Goal: Navigation & Orientation: Understand site structure

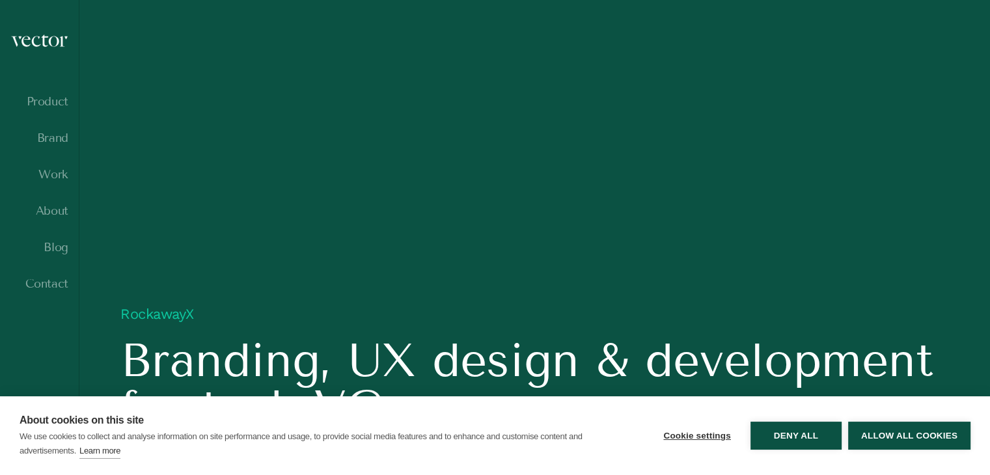
scroll to position [1172, 0]
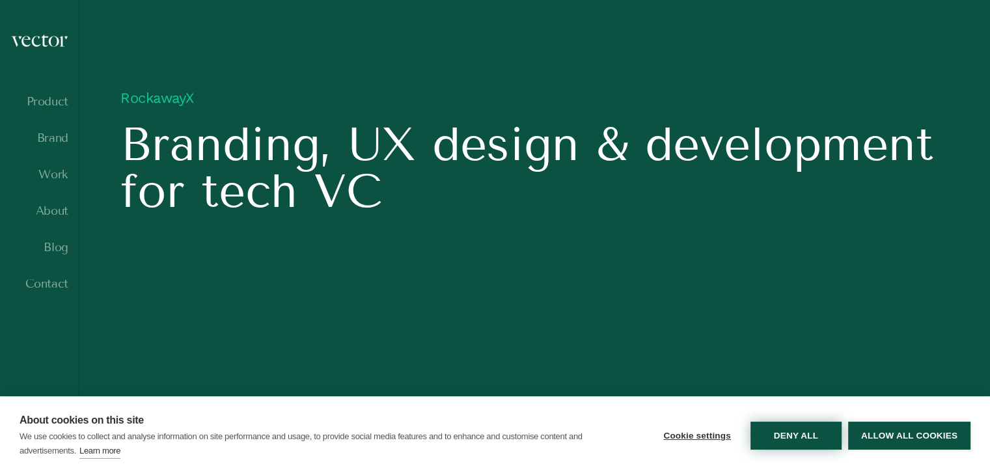
click at [809, 438] on button "Deny all" at bounding box center [796, 436] width 91 height 28
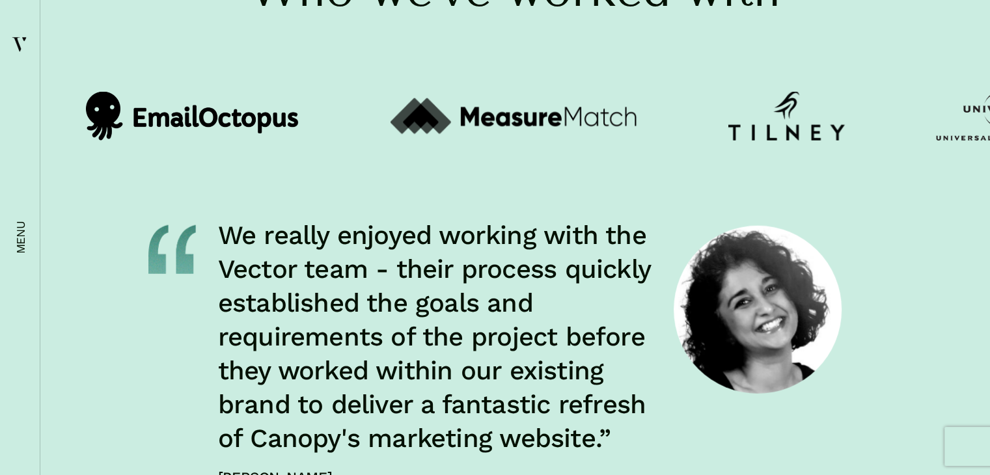
scroll to position [3190, 0]
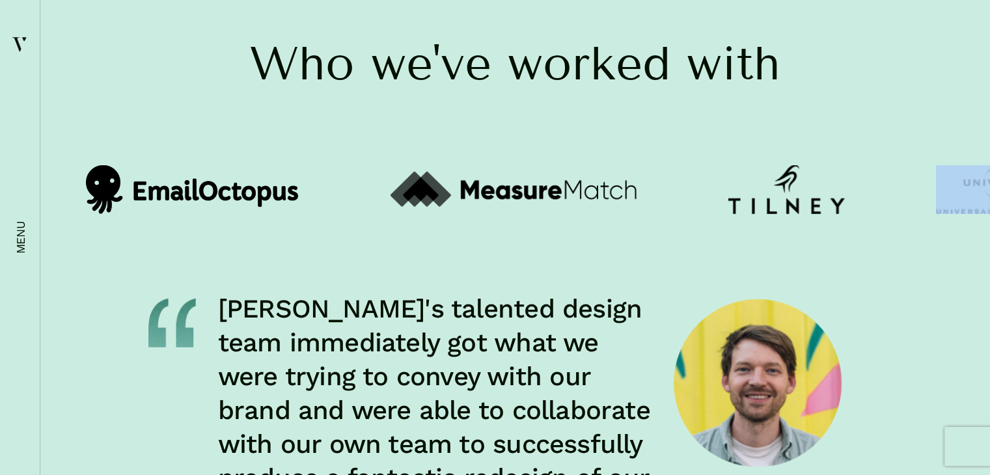
drag, startPoint x: 688, startPoint y: 321, endPoint x: 353, endPoint y: 324, distance: 334.7
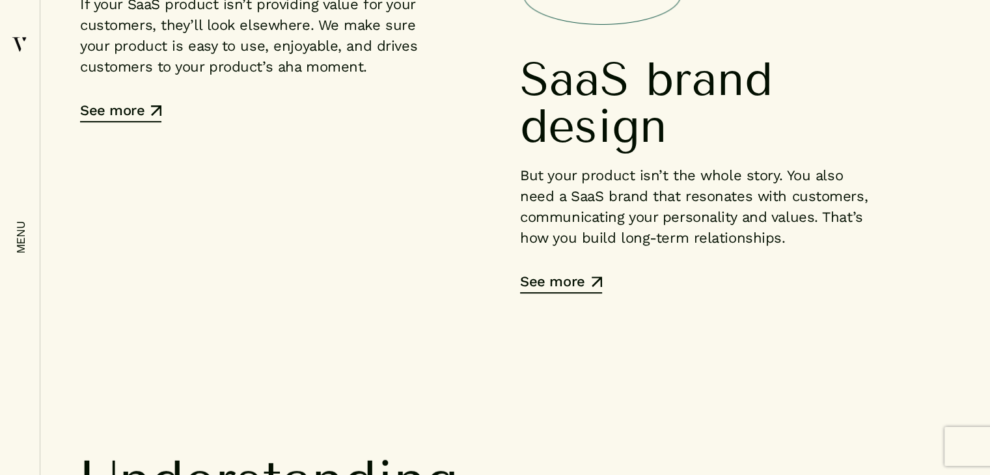
scroll to position [5208, 0]
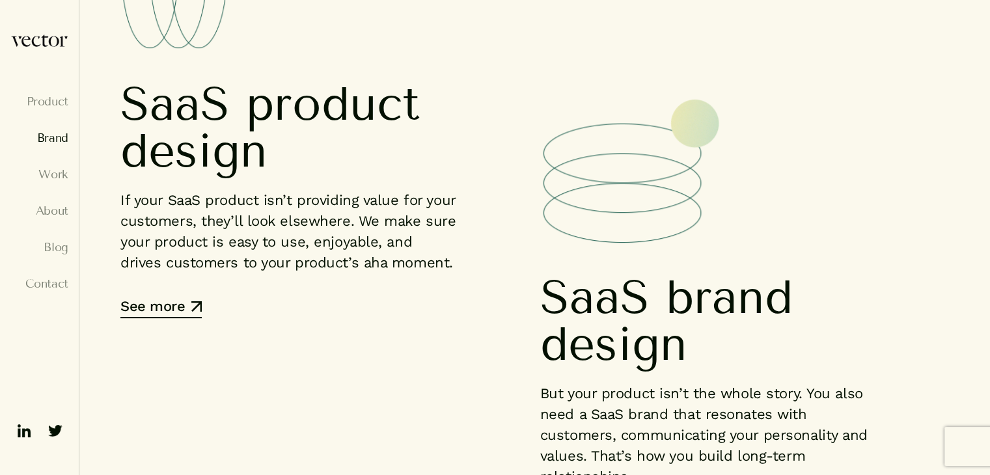
click at [44, 142] on link "Brand" at bounding box center [39, 138] width 58 height 13
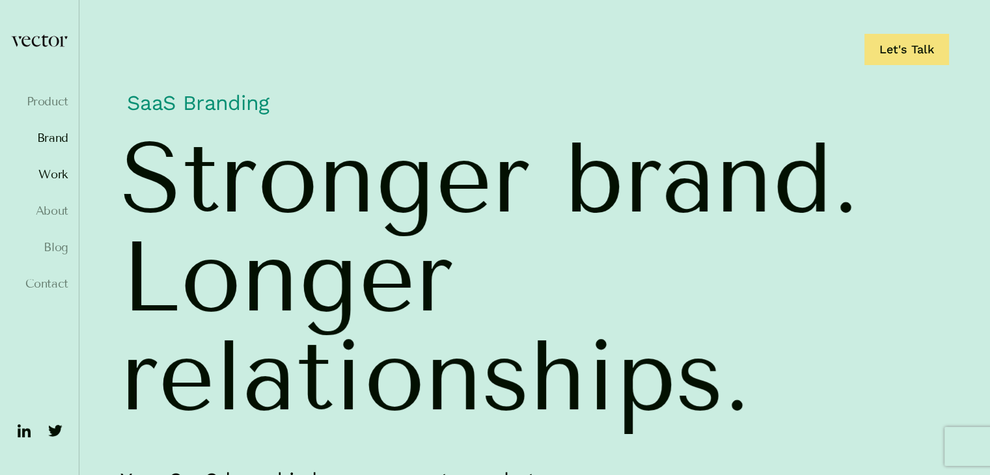
click at [51, 178] on link "Work" at bounding box center [39, 174] width 58 height 13
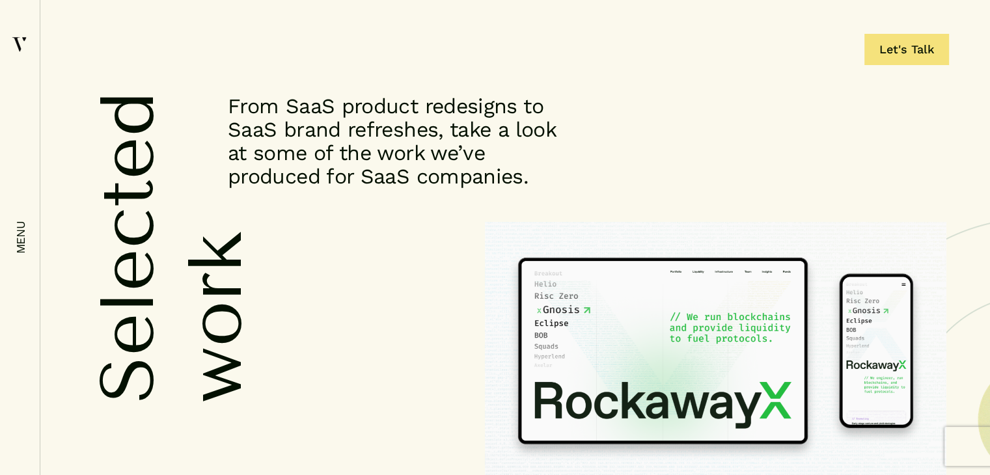
drag, startPoint x: 544, startPoint y: 260, endPoint x: 627, endPoint y: -13, distance: 285.2
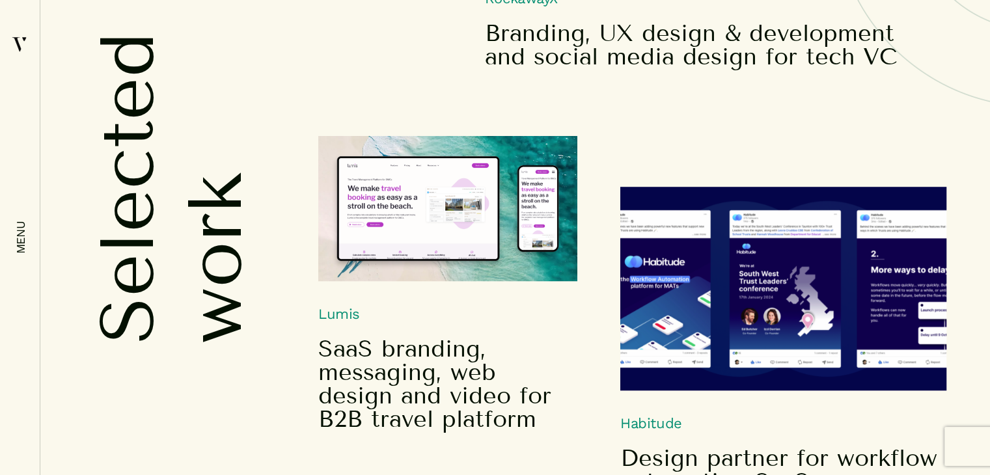
scroll to position [586, 0]
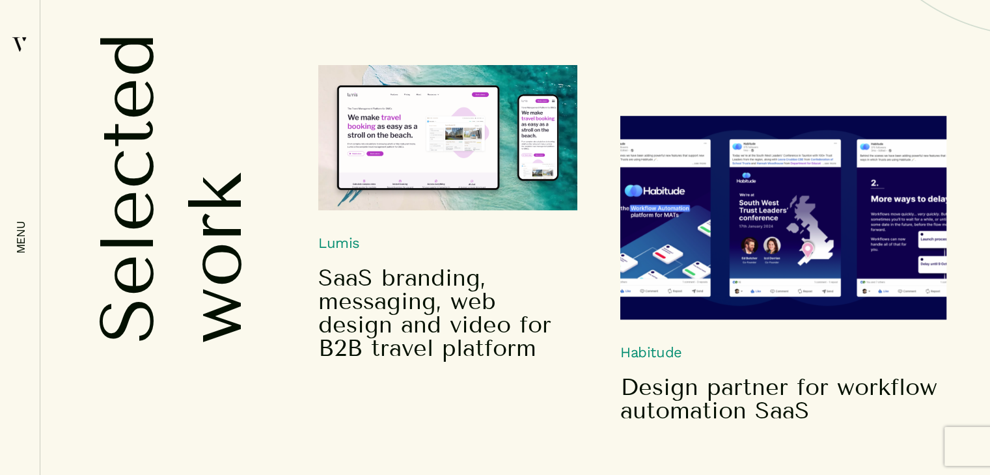
click at [420, 156] on img at bounding box center [447, 137] width 259 height 145
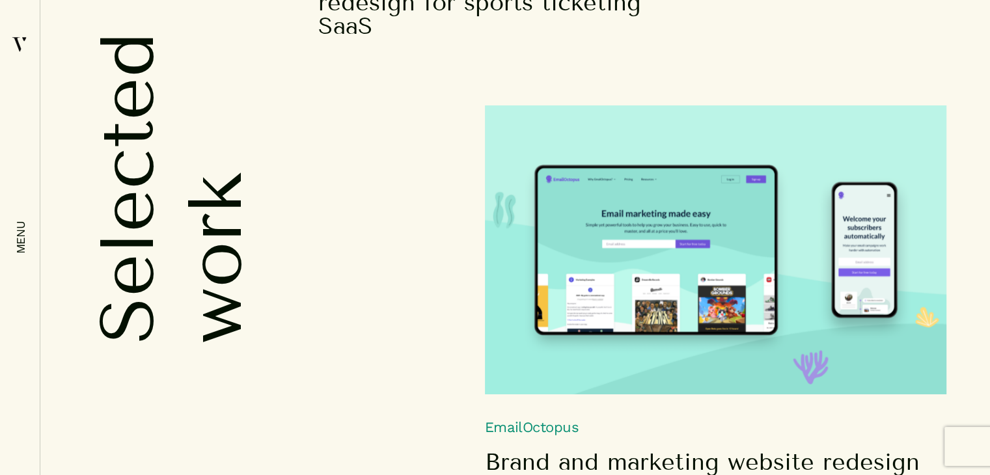
scroll to position [2016, 0]
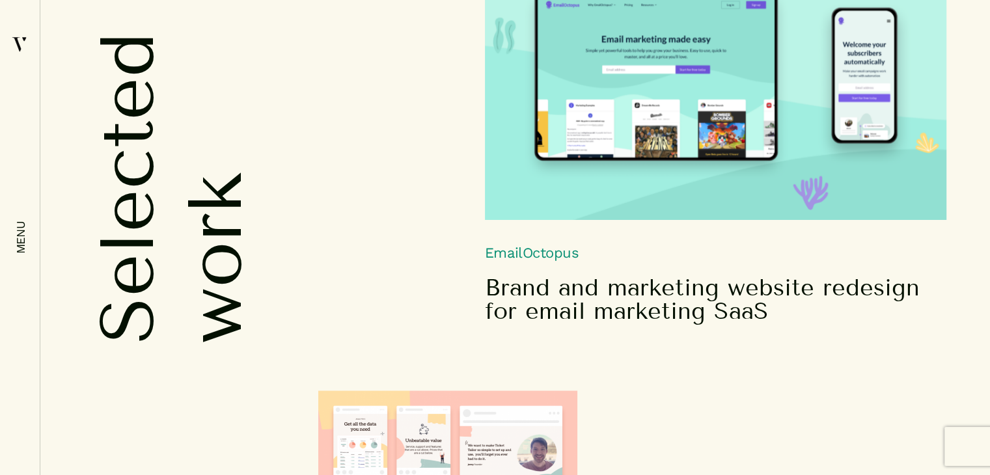
click at [548, 294] on h5 "Brand and marketing website redesign for email marketing SaaS" at bounding box center [704, 299] width 439 height 47
click at [546, 295] on h5 "Brand and marketing website redesign for email marketing SaaS" at bounding box center [704, 299] width 439 height 47
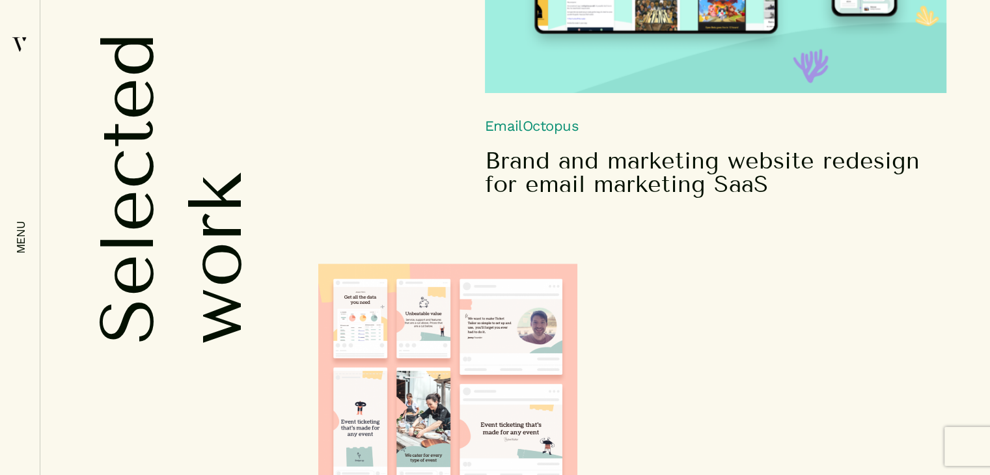
scroll to position [2322, 0]
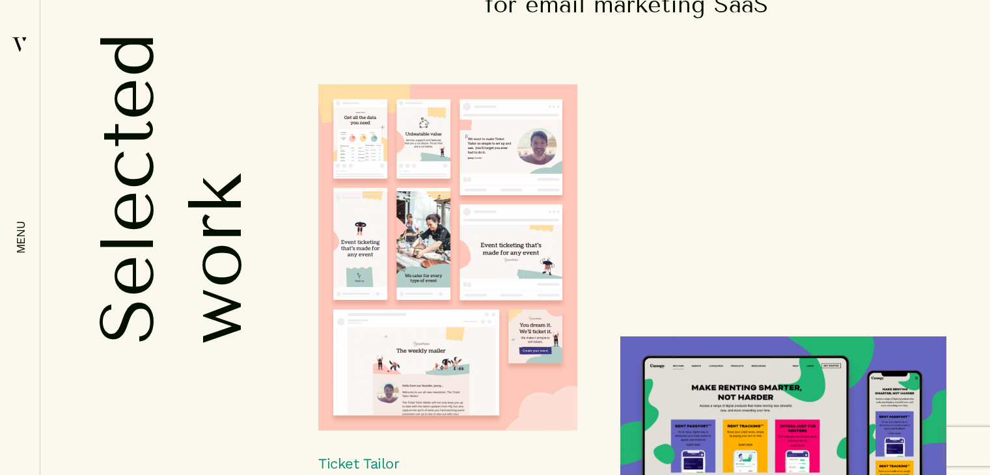
drag, startPoint x: 478, startPoint y: 152, endPoint x: 704, endPoint y: 161, distance: 226.1
click at [704, 161] on div "Ticket Tailor New visual identity and marketing website for event ticketing SaaS" at bounding box center [632, 332] width 628 height 496
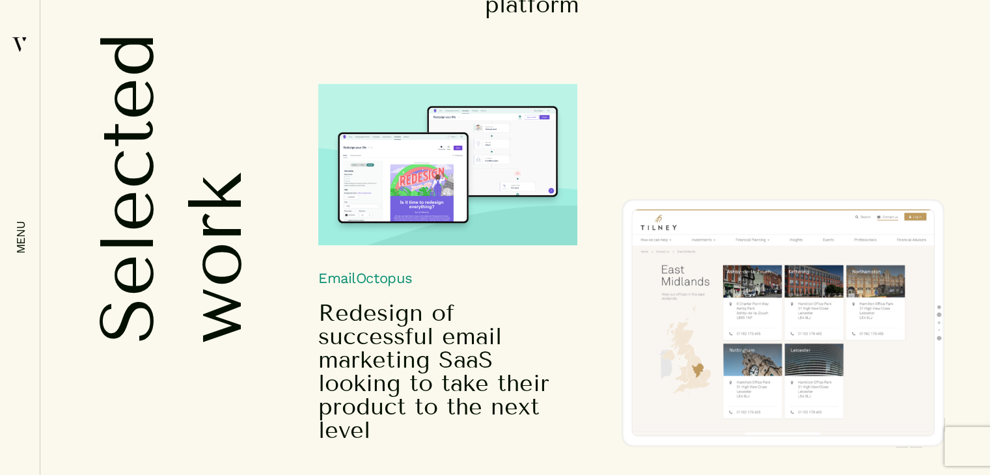
scroll to position [4406, 0]
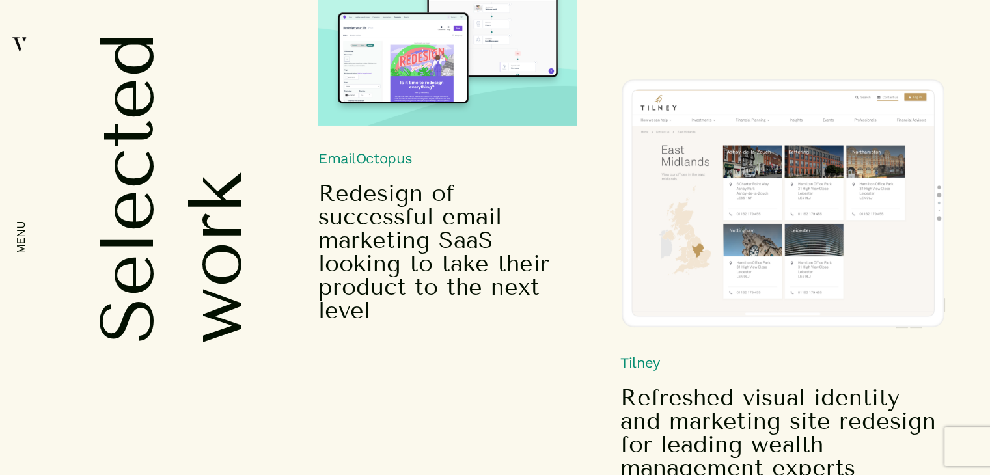
click at [657, 232] on img at bounding box center [783, 204] width 326 height 252
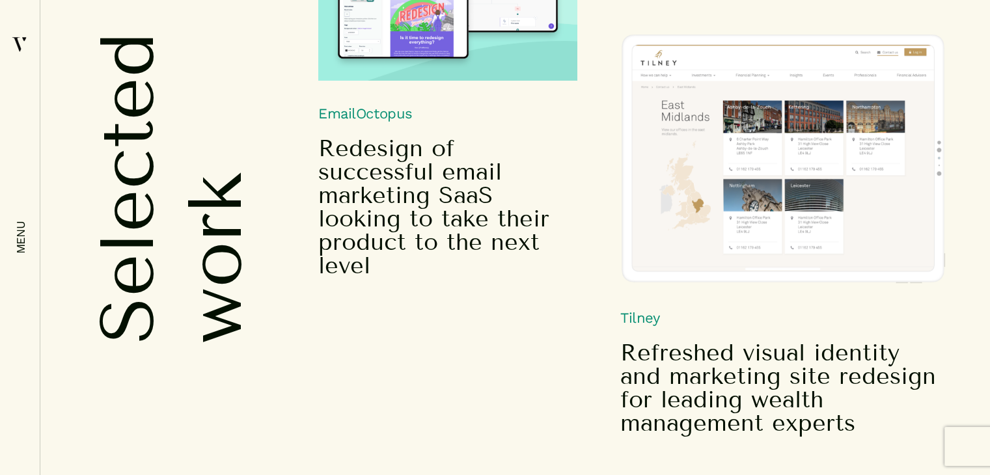
scroll to position [4489, 0]
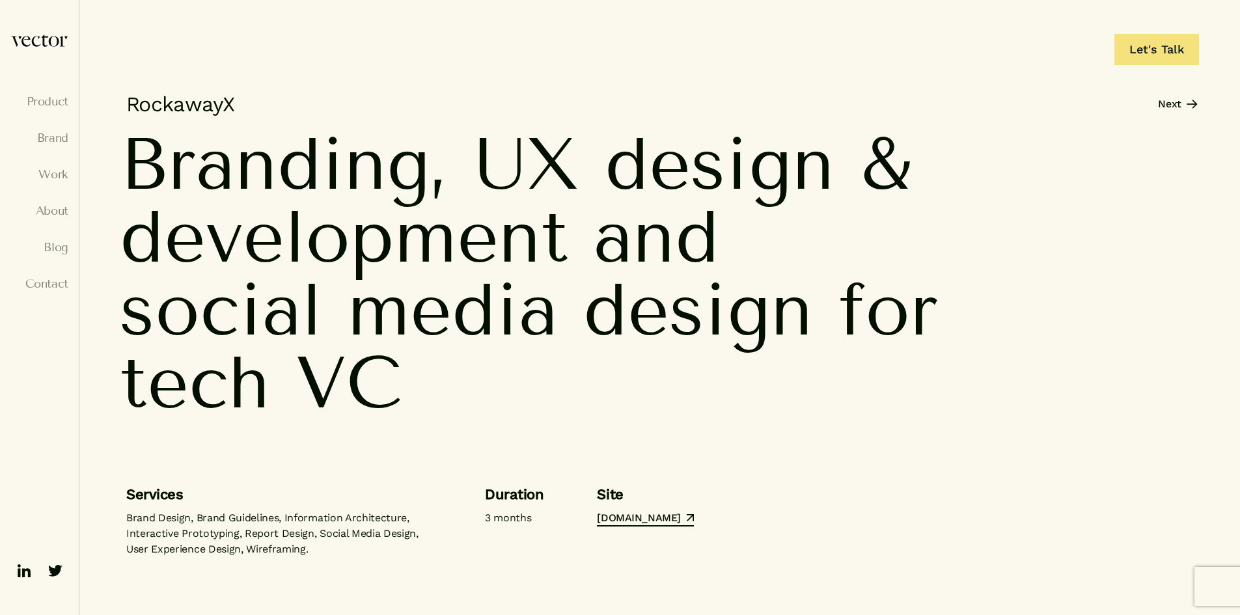
scroll to position [65, 0]
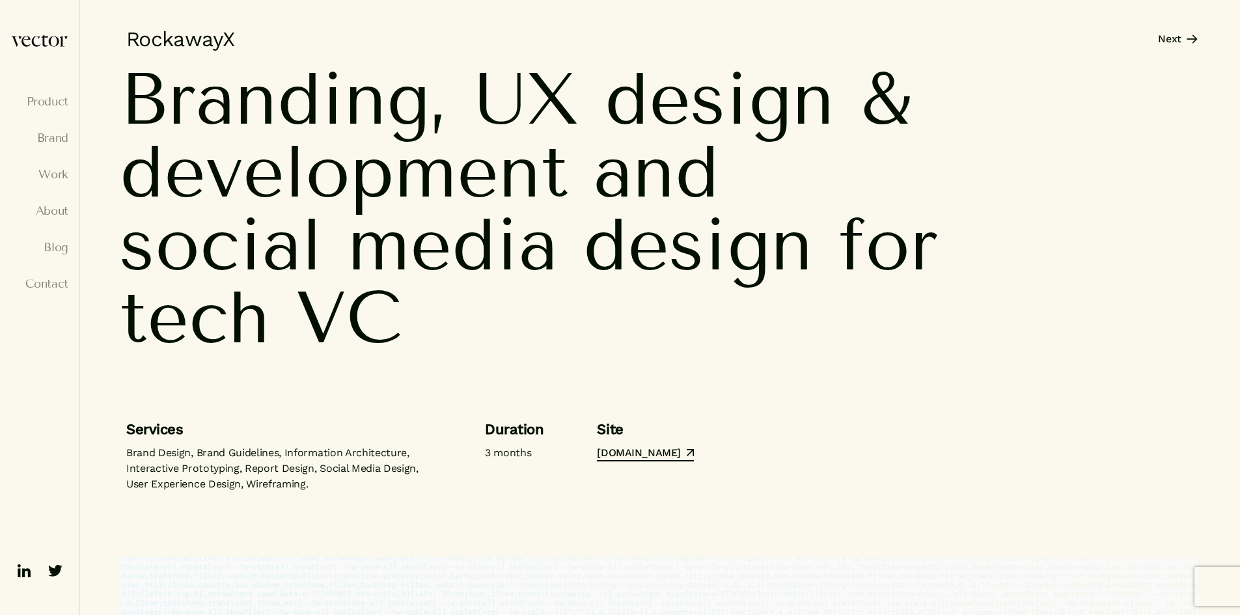
click at [61, 128] on ul "Product Brand Work About Blog Contact" at bounding box center [39, 204] width 58 height 219
click at [59, 135] on link "Brand" at bounding box center [39, 138] width 58 height 13
click at [64, 136] on link "Brand" at bounding box center [39, 138] width 58 height 13
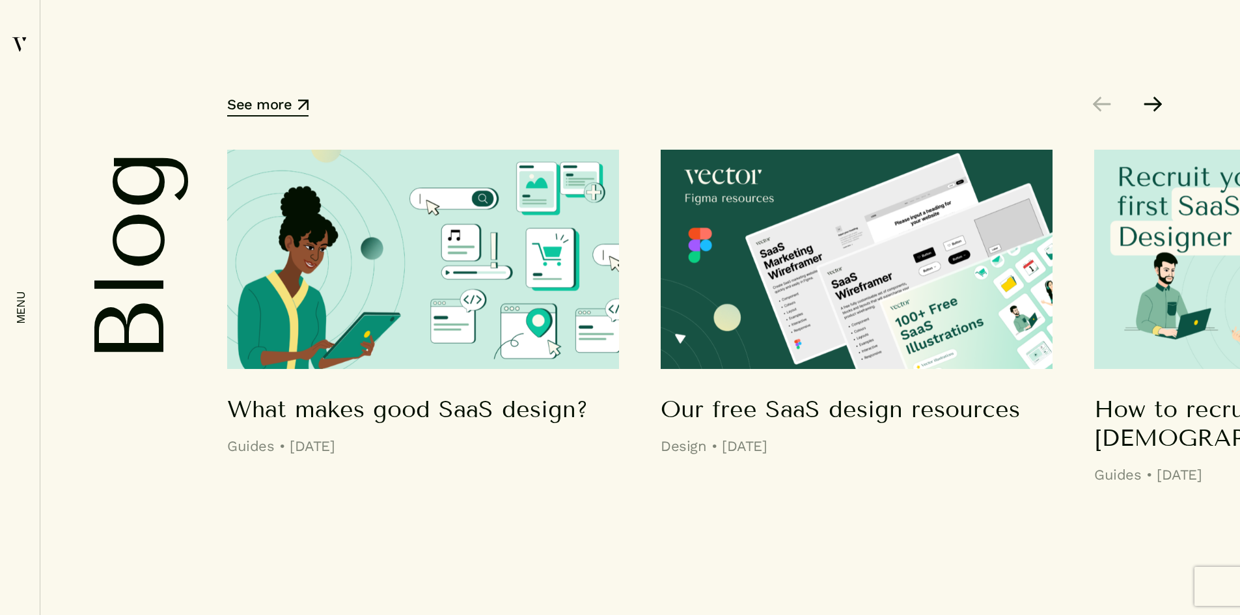
scroll to position [8138, 0]
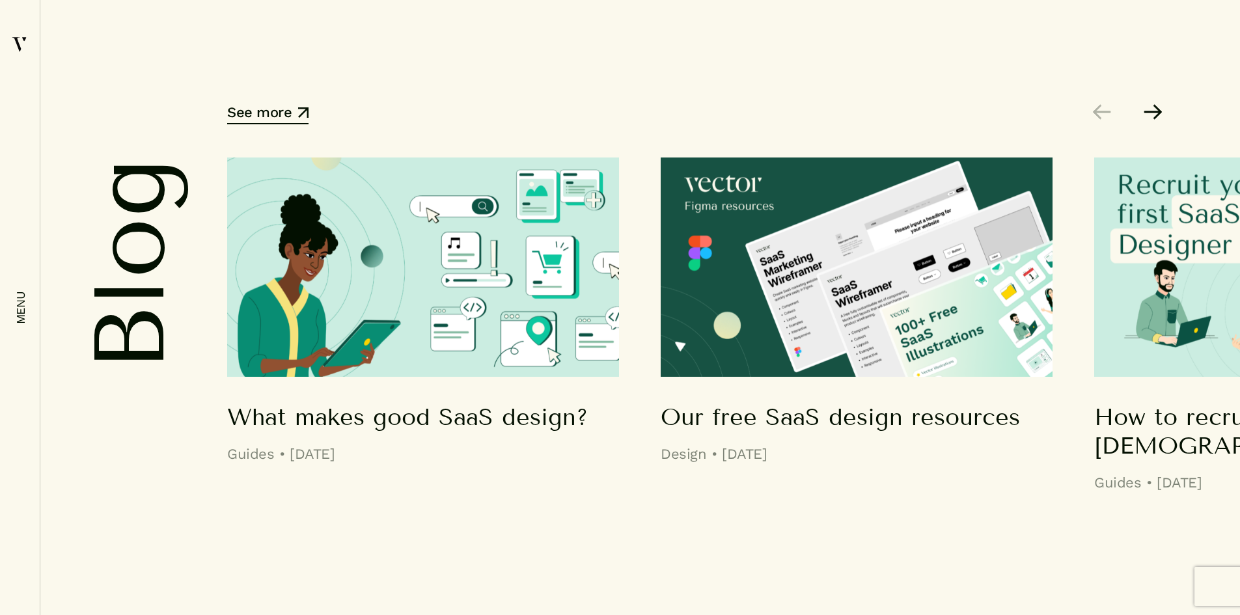
click at [1158, 110] on button "Next" at bounding box center [1153, 112] width 19 height 16
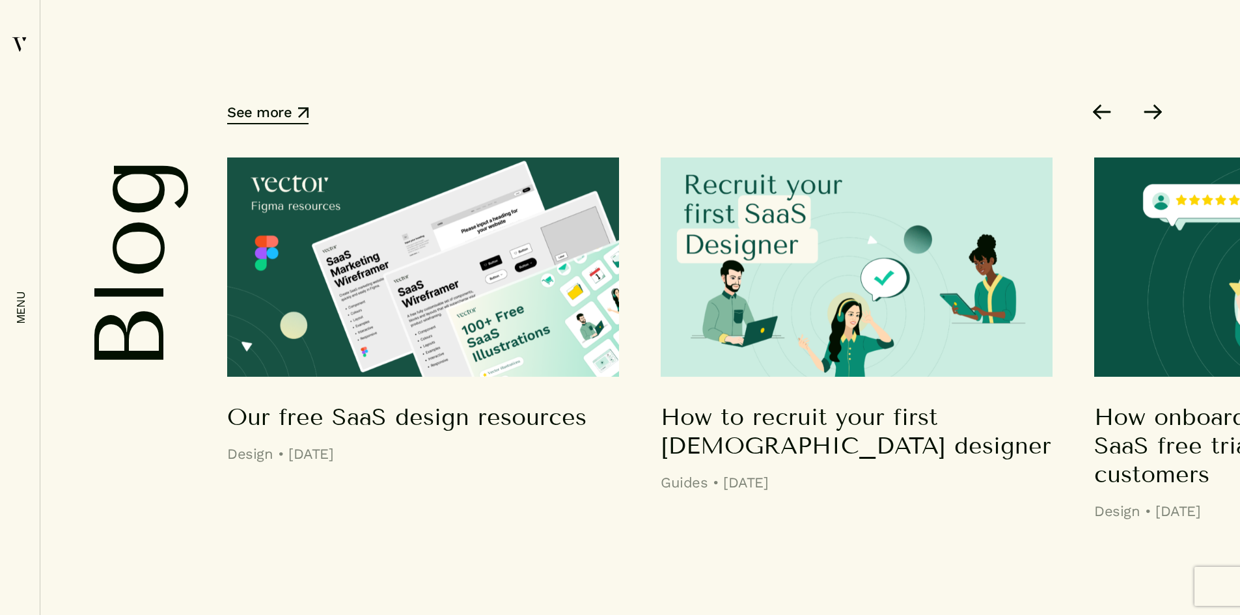
click at [1152, 110] on button "Next" at bounding box center [1153, 112] width 19 height 16
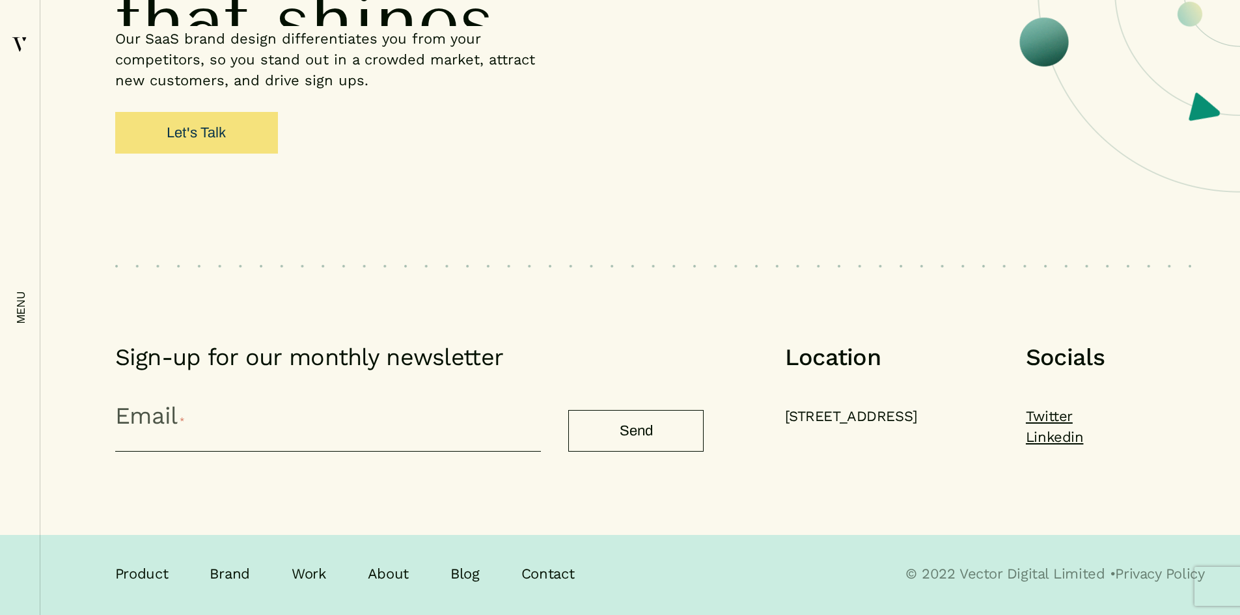
drag, startPoint x: 795, startPoint y: 427, endPoint x: 796, endPoint y: 558, distance: 130.9
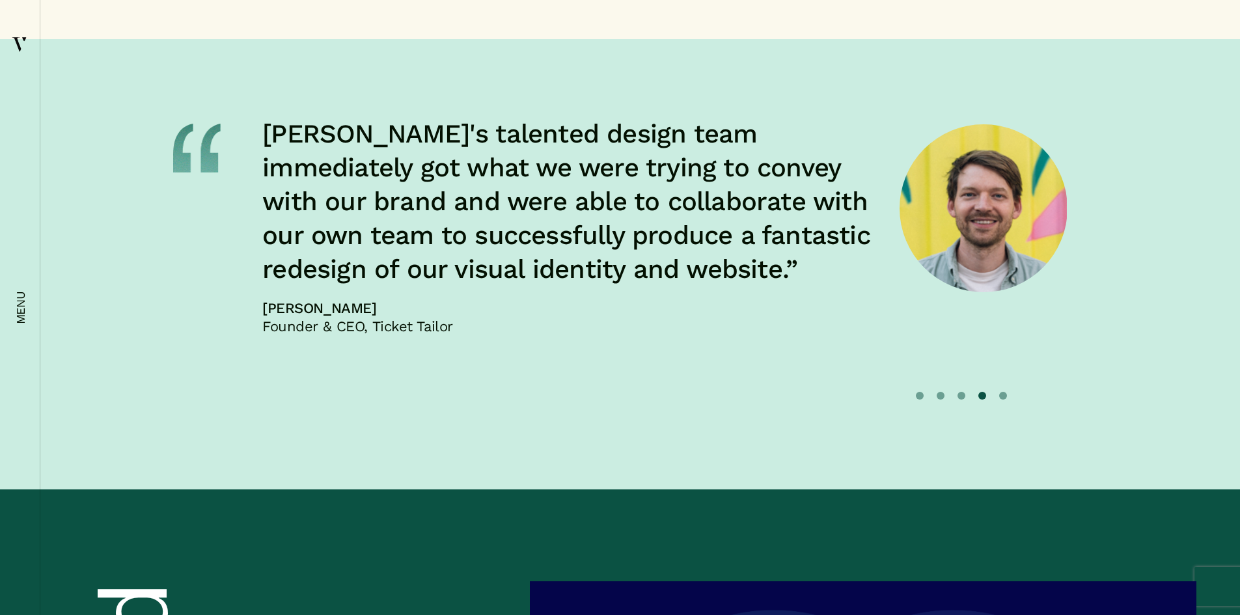
scroll to position [0, 0]
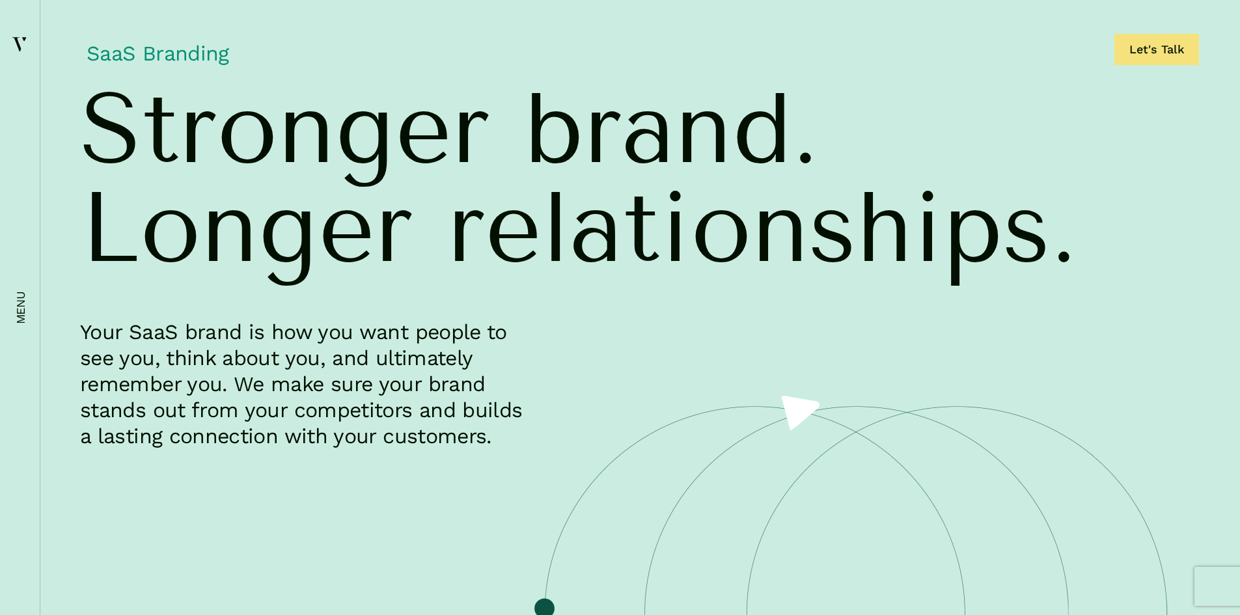
drag, startPoint x: 796, startPoint y: 558, endPoint x: 748, endPoint y: -46, distance: 606.0
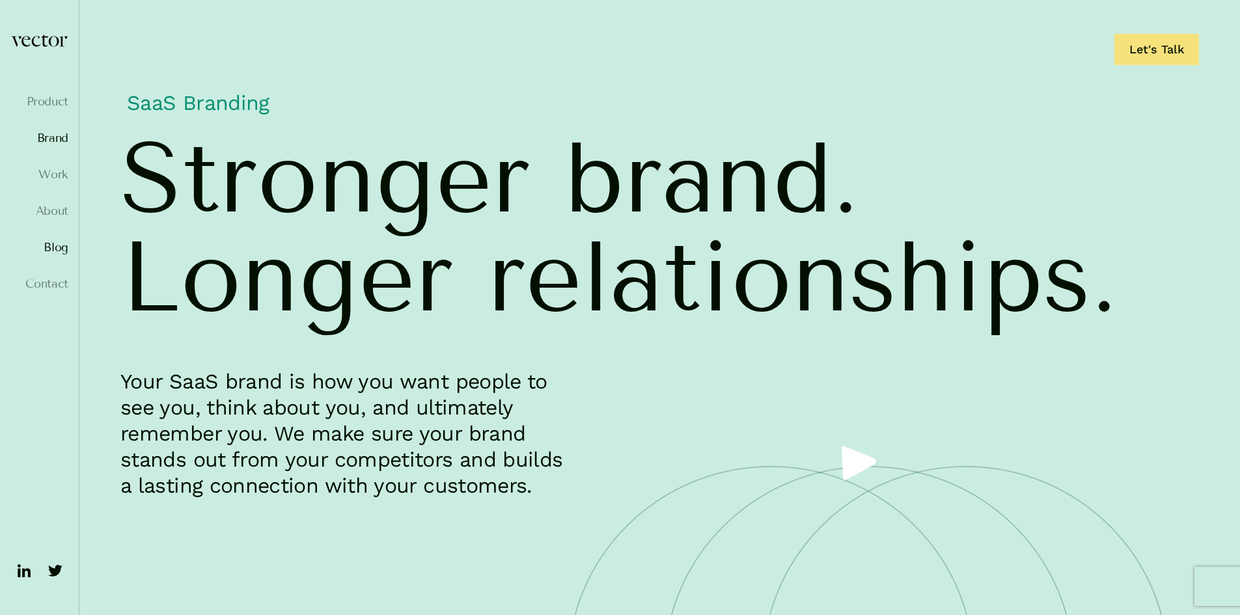
click at [49, 243] on link "Blog" at bounding box center [39, 247] width 58 height 13
click at [57, 219] on ul "Product Brand Work About Blog Contact" at bounding box center [39, 204] width 58 height 219
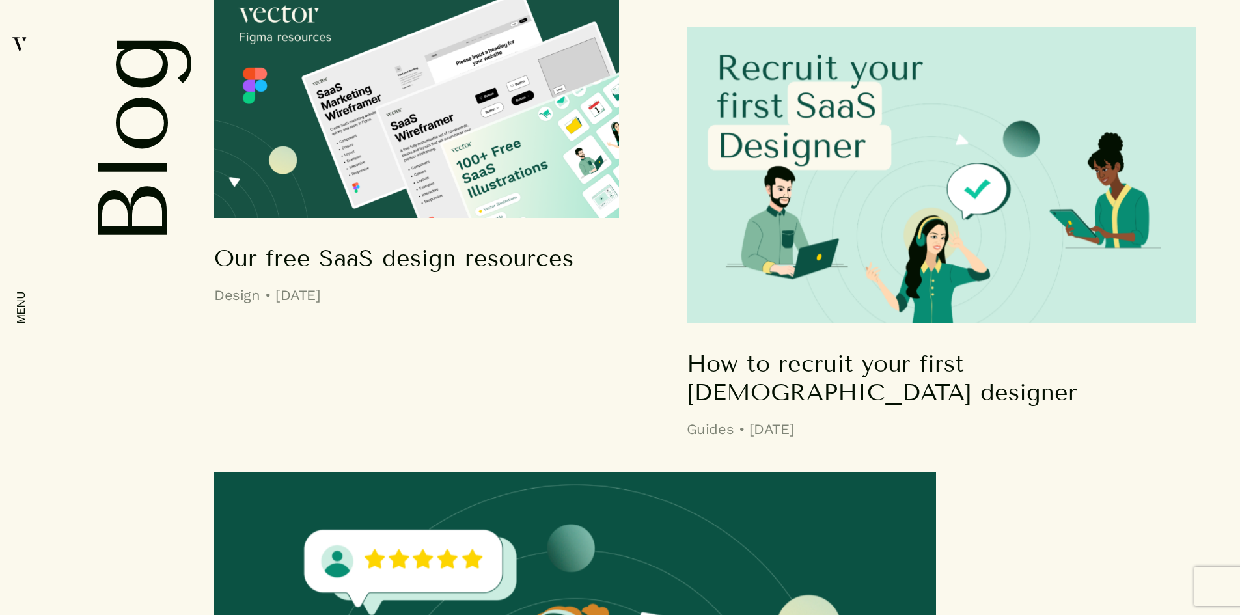
scroll to position [651, 0]
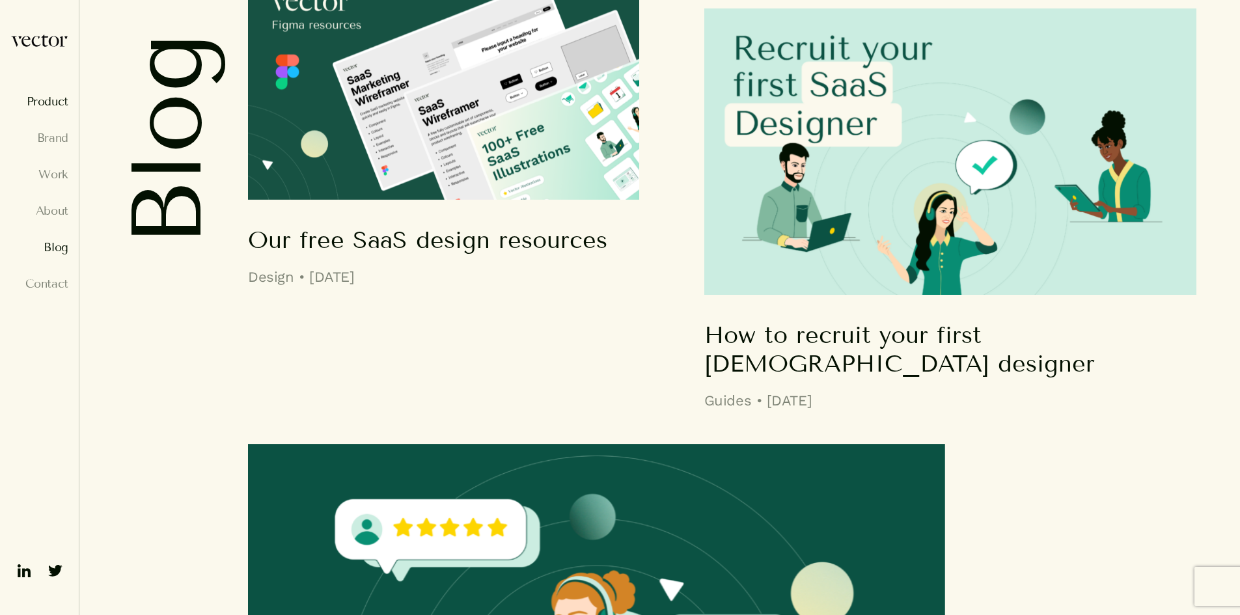
click at [55, 96] on link "Product" at bounding box center [39, 101] width 58 height 13
click at [59, 104] on link "Product" at bounding box center [39, 101] width 58 height 13
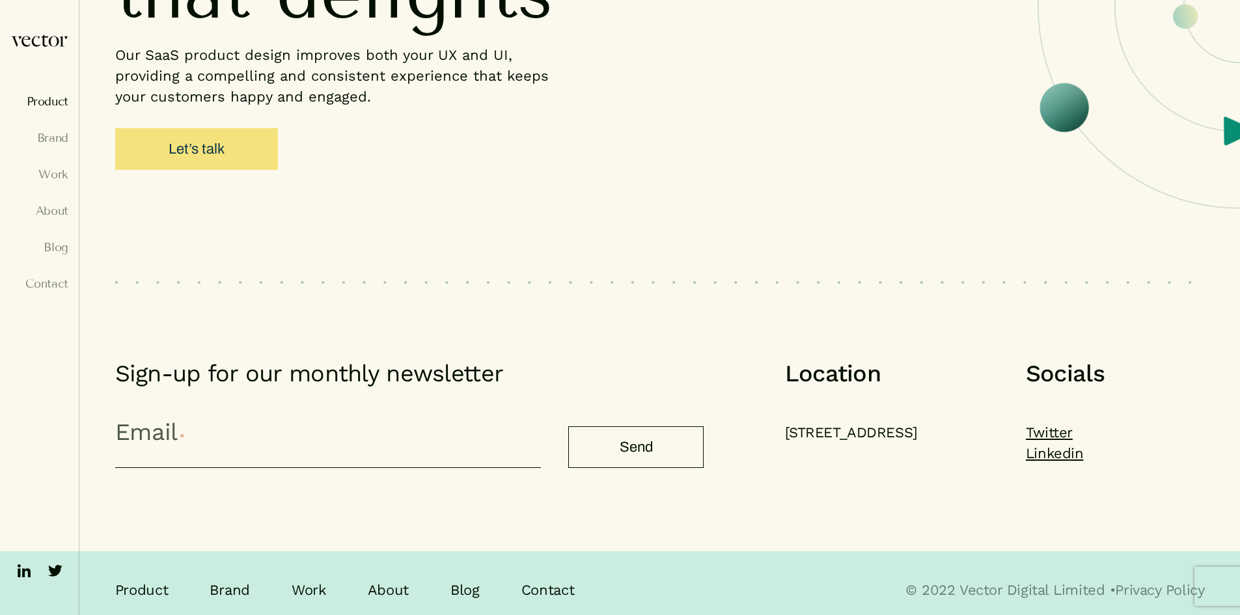
scroll to position [10669, 0]
click at [61, 141] on link "Brand" at bounding box center [39, 138] width 58 height 13
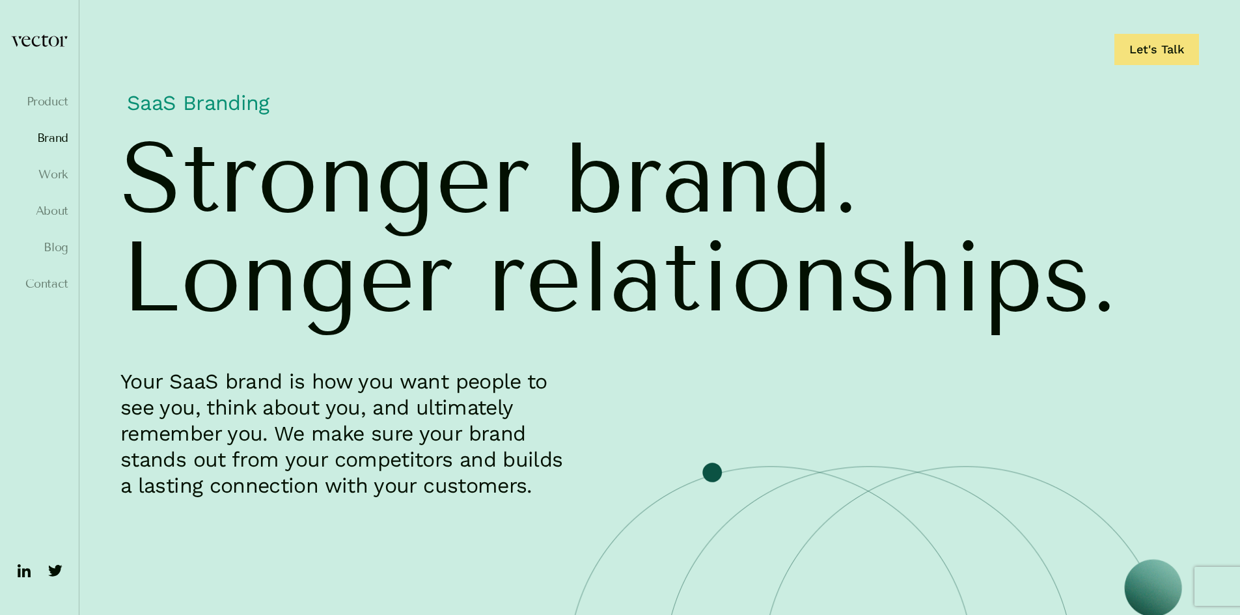
drag, startPoint x: 0, startPoint y: 0, endPoint x: 25, endPoint y: 163, distance: 164.6
click at [25, 163] on ul "Product Brand Work About Blog Contact" at bounding box center [39, 204] width 58 height 219
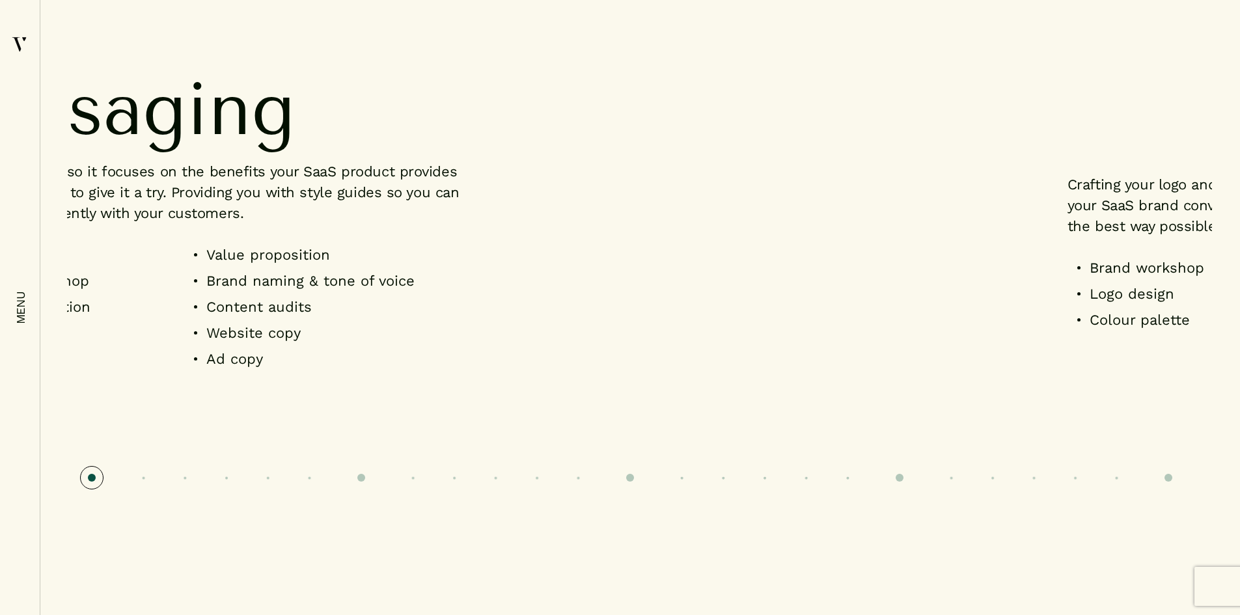
scroll to position [977, 0]
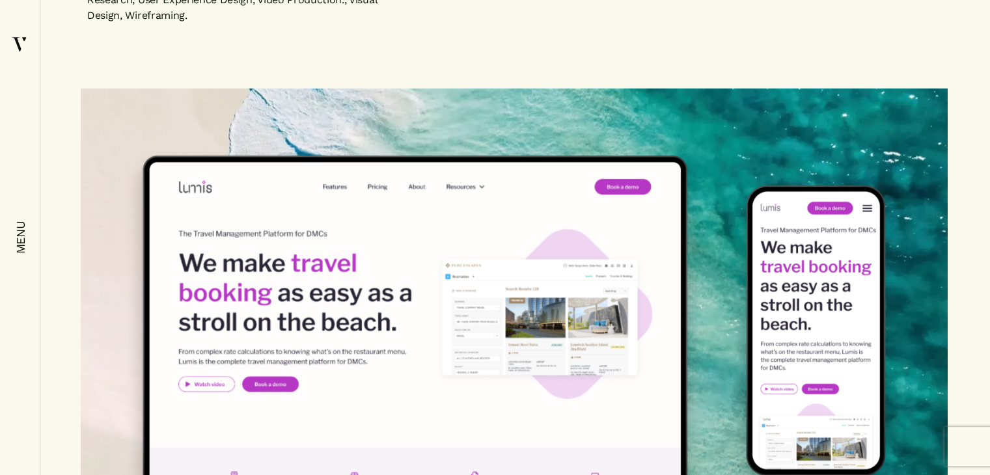
scroll to position [391, 0]
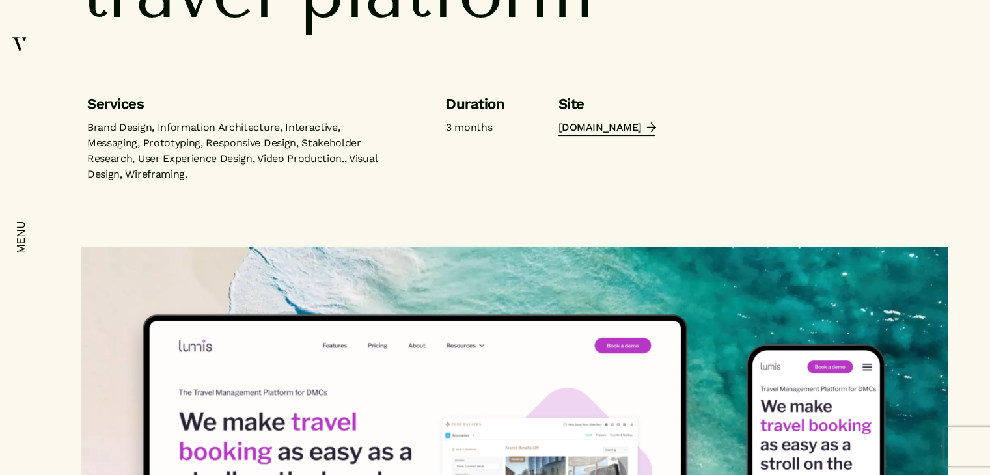
click at [604, 134] on link "[DOMAIN_NAME]" at bounding box center [606, 128] width 96 height 16
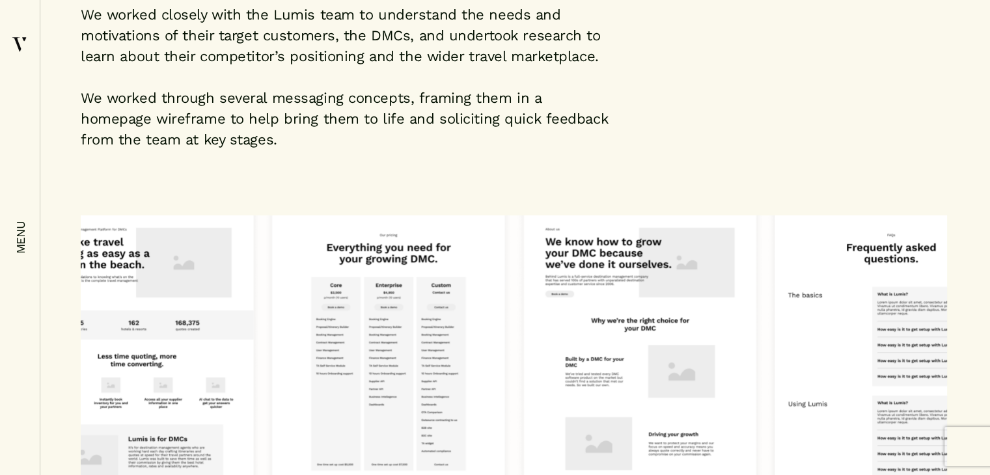
scroll to position [4434, 0]
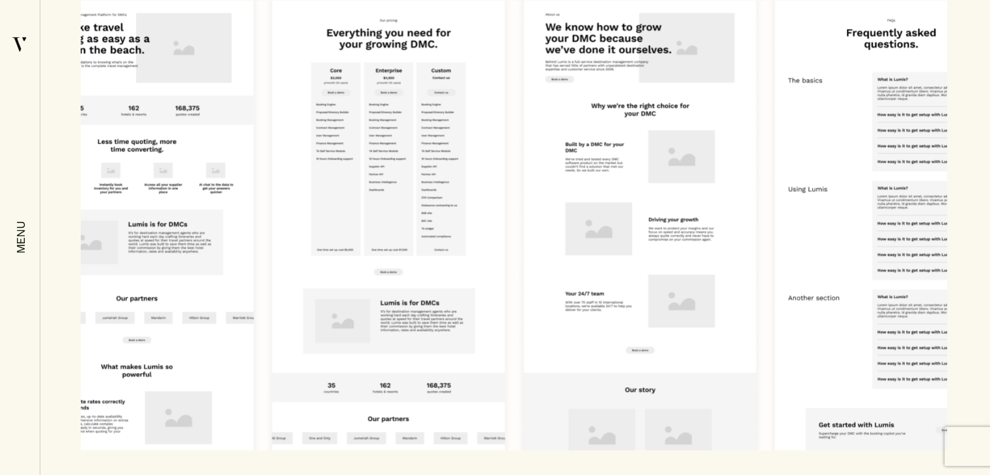
drag, startPoint x: 552, startPoint y: 186, endPoint x: 501, endPoint y: 264, distance: 93.7
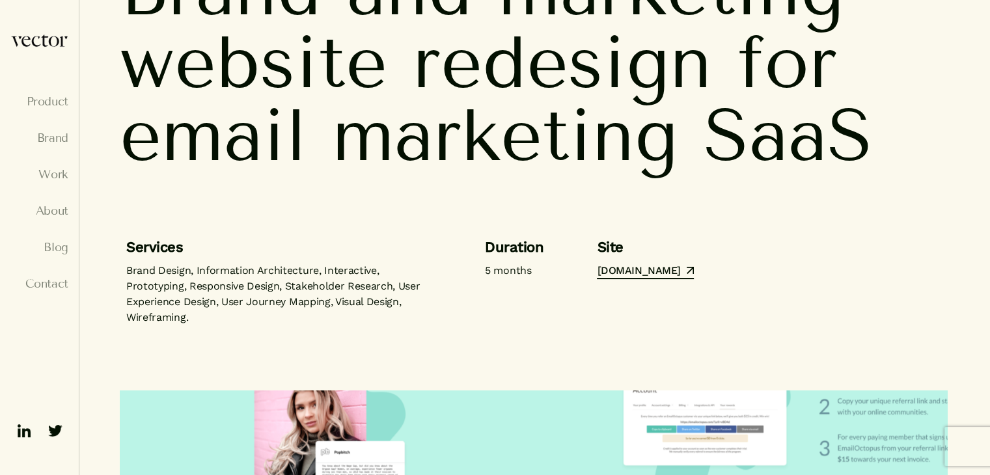
scroll to position [326, 0]
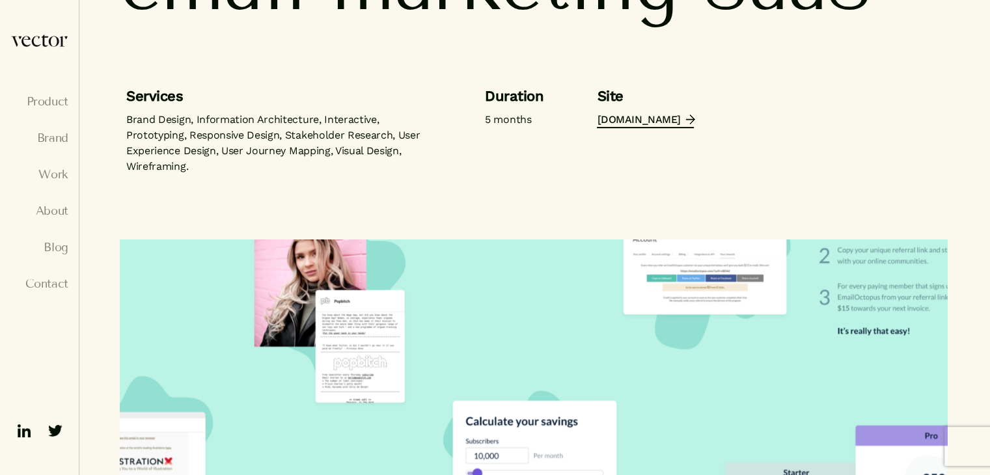
click at [638, 124] on link "emailoctopus.com" at bounding box center [645, 121] width 96 height 16
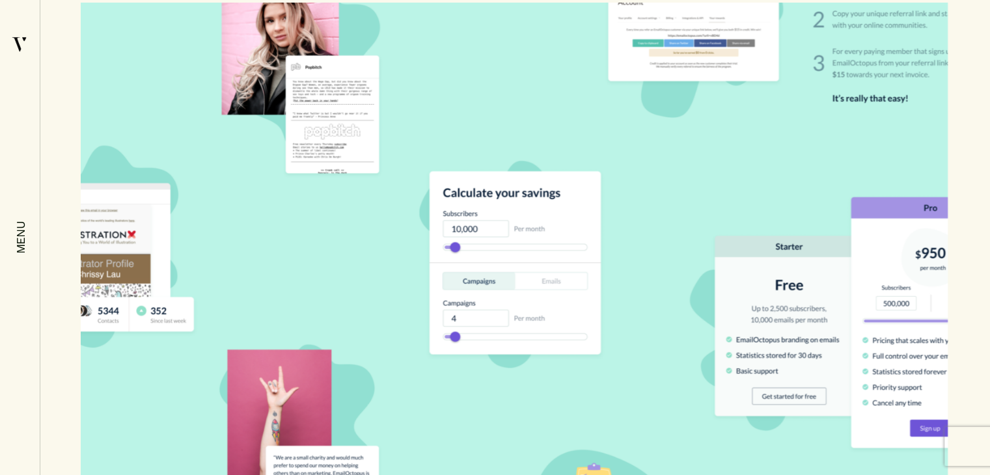
drag, startPoint x: 659, startPoint y: 206, endPoint x: 659, endPoint y: 257, distance: 50.1
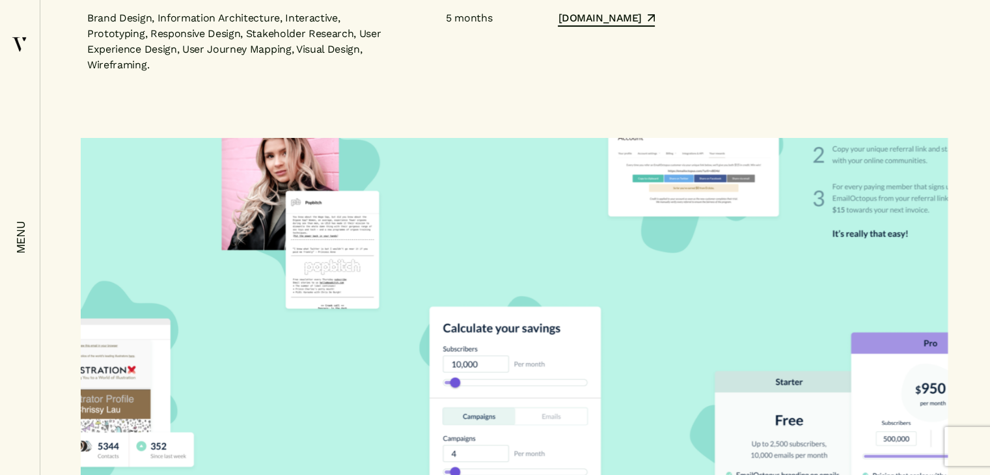
scroll to position [261, 0]
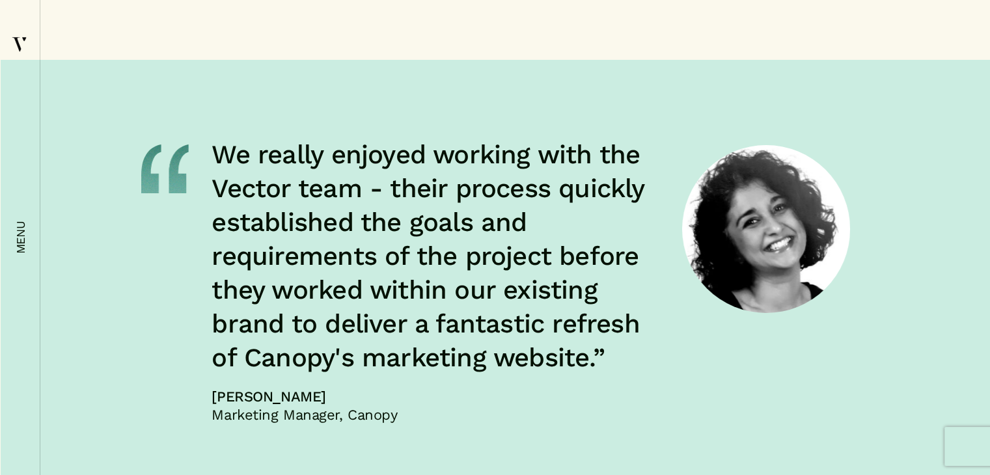
scroll to position [4818, 0]
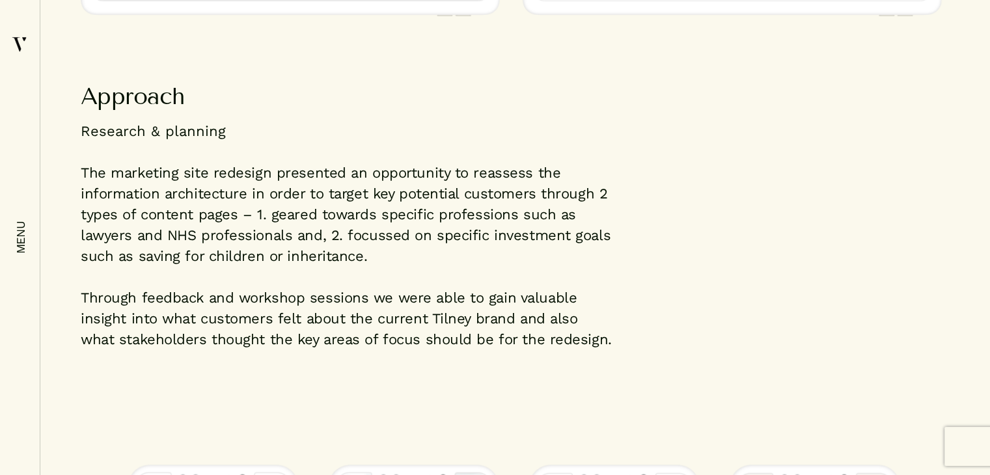
drag, startPoint x: 677, startPoint y: 301, endPoint x: 669, endPoint y: 97, distance: 203.9
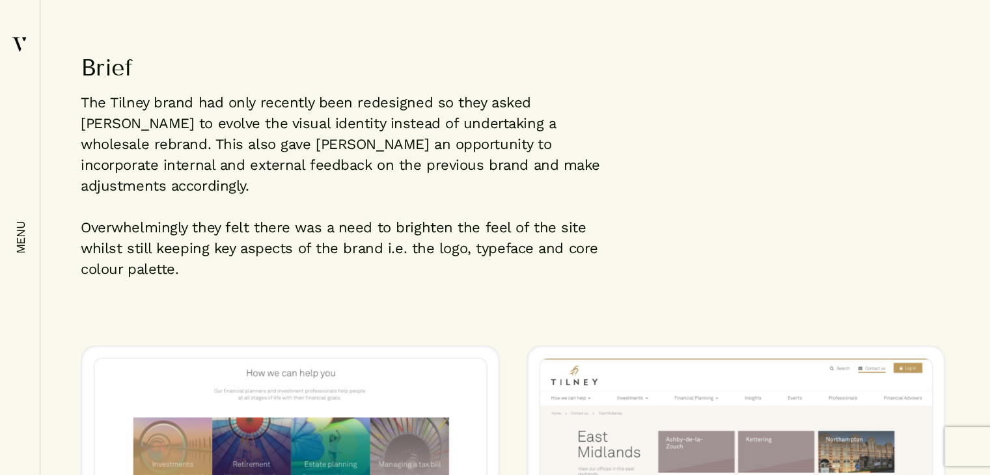
drag, startPoint x: 656, startPoint y: 176, endPoint x: 675, endPoint y: 140, distance: 41.1
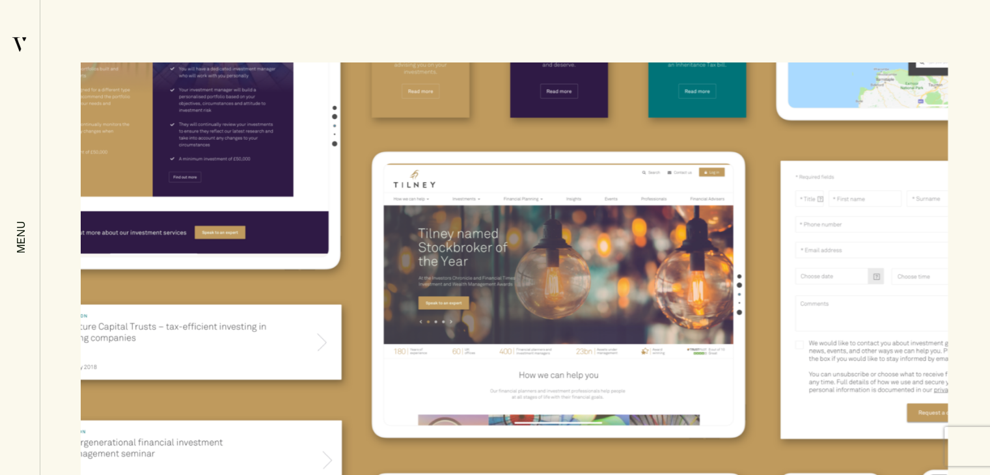
scroll to position [0, 0]
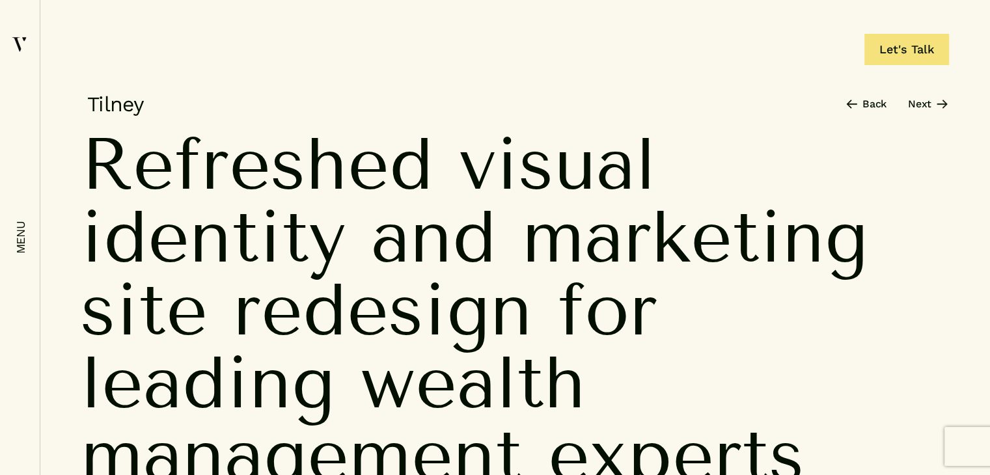
drag, startPoint x: 580, startPoint y: 325, endPoint x: 646, endPoint y: 32, distance: 300.3
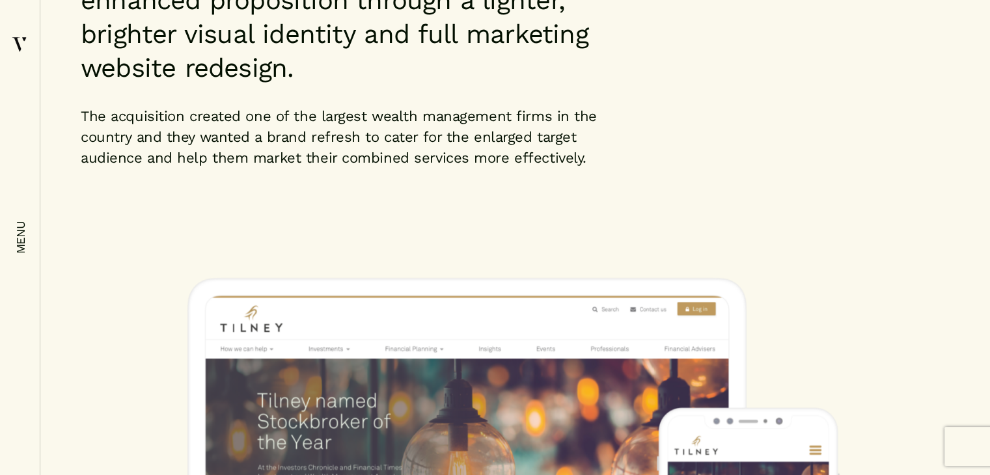
drag, startPoint x: 645, startPoint y: 105, endPoint x: 612, endPoint y: 320, distance: 217.3
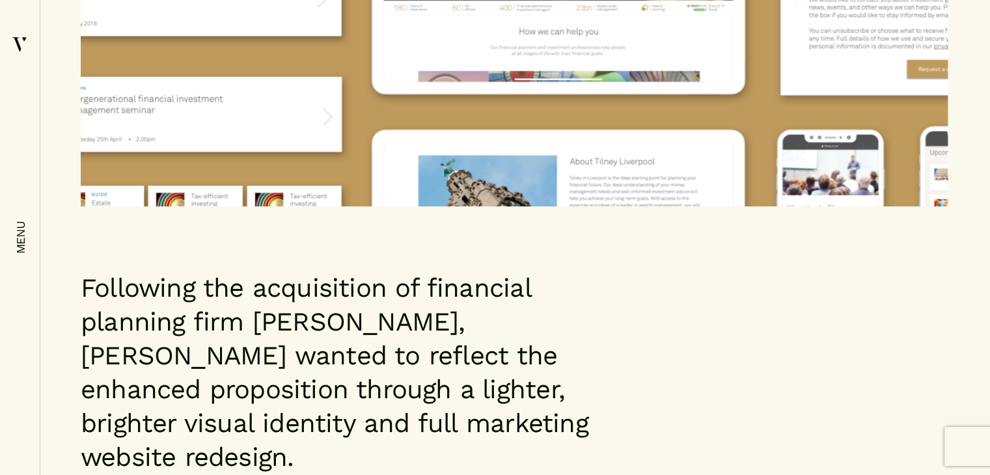
drag, startPoint x: 600, startPoint y: 285, endPoint x: 632, endPoint y: 394, distance: 113.9
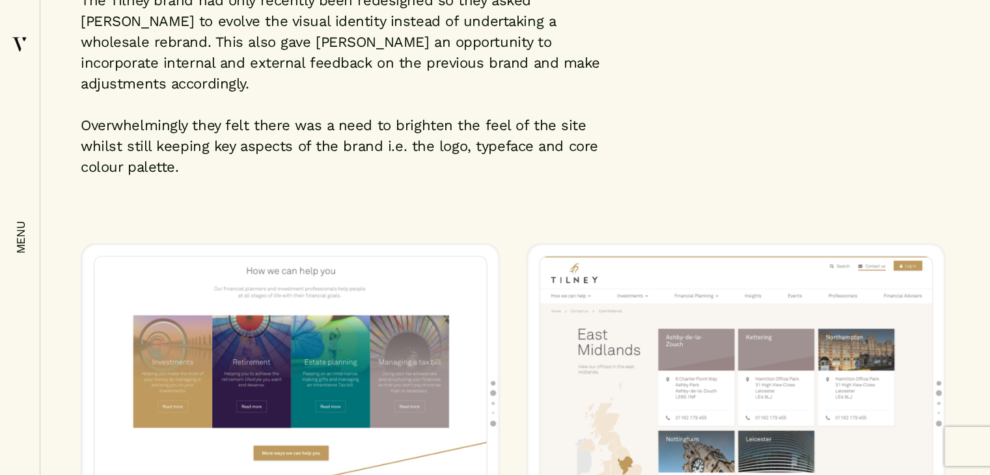
scroll to position [607, 0]
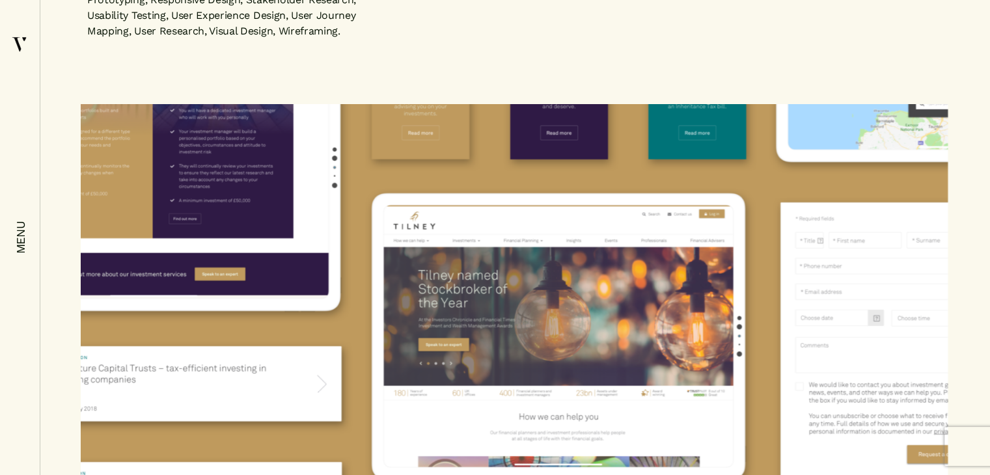
drag, startPoint x: 617, startPoint y: 175, endPoint x: 631, endPoint y: -37, distance: 212.7
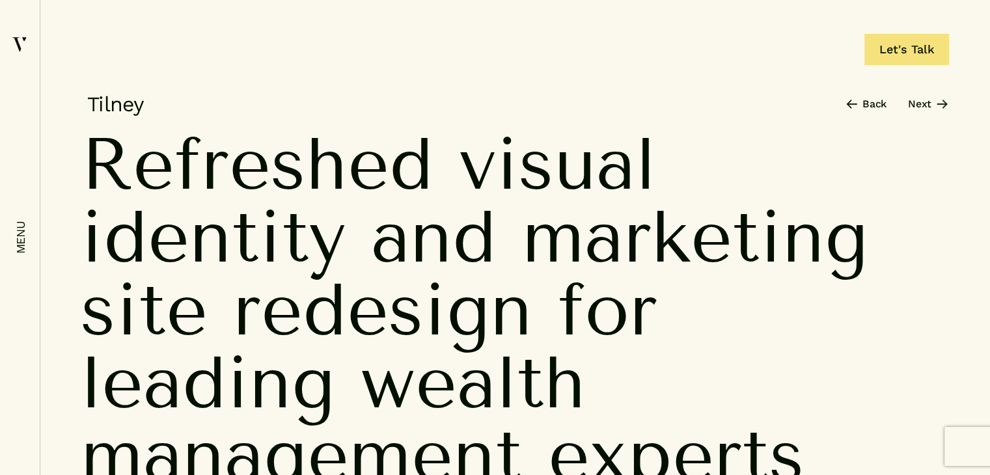
click at [927, 105] on link "Next" at bounding box center [928, 104] width 40 height 16
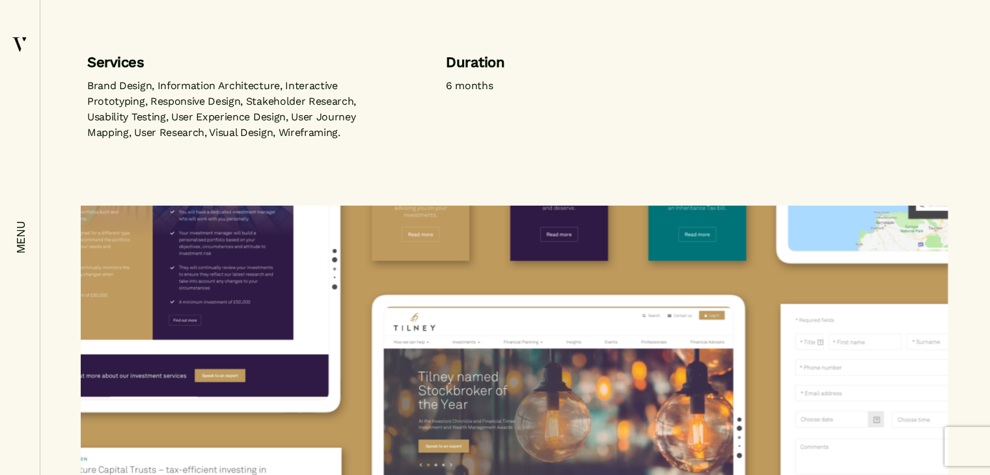
scroll to position [557, 0]
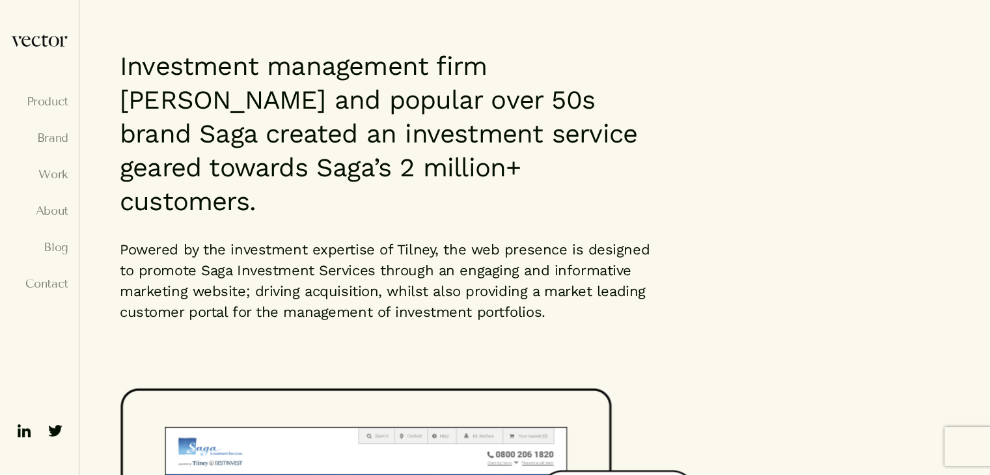
scroll to position [1432, 0]
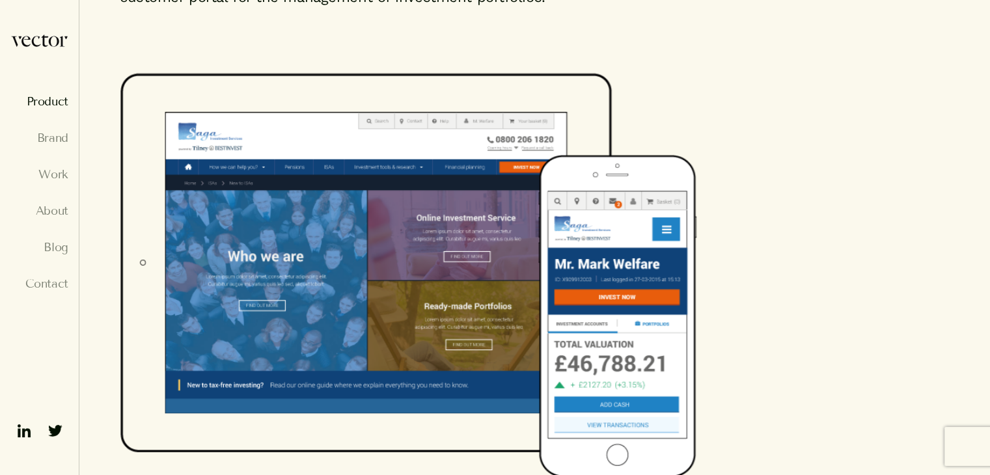
click at [32, 107] on link "Product" at bounding box center [39, 101] width 58 height 13
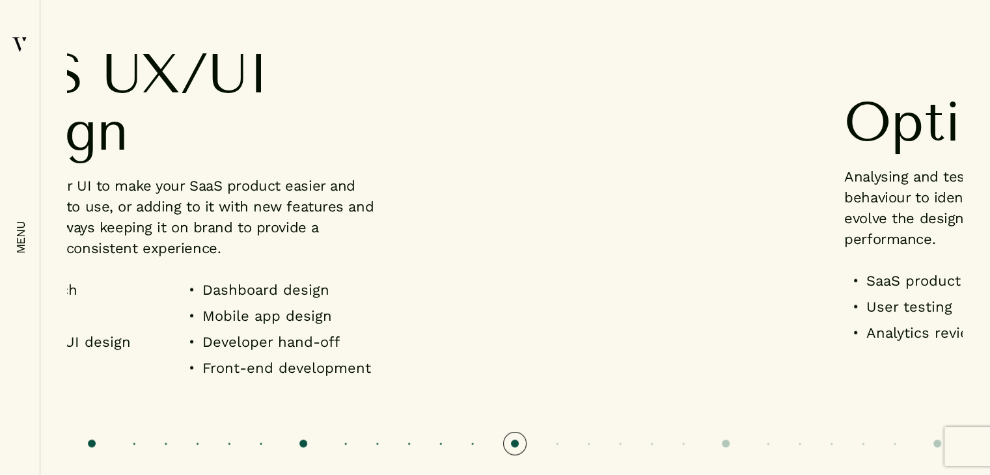
scroll to position [2865, 0]
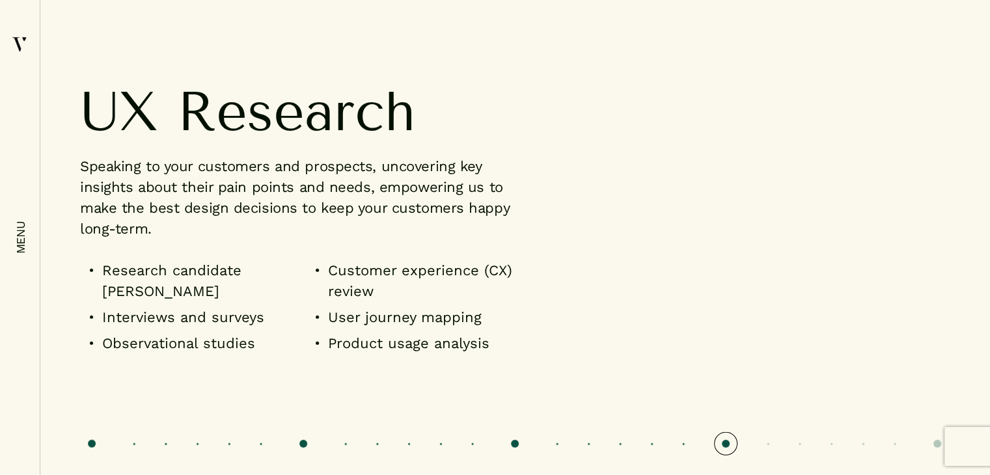
scroll to position [3711, 0]
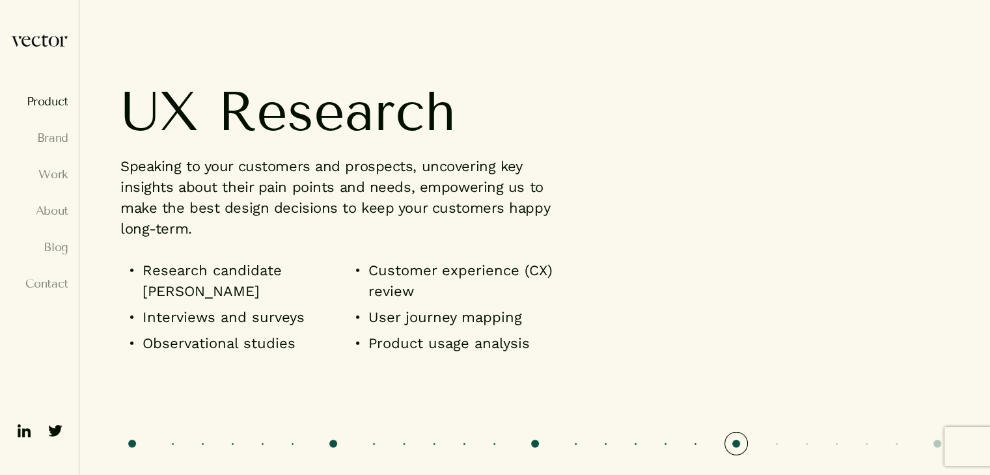
click at [10, 21] on header "Product Brand Work About Blog Contact" at bounding box center [39, 237] width 79 height 475
click at [21, 34] on img at bounding box center [19, 43] width 16 height 19
click at [23, 38] on img at bounding box center [19, 43] width 16 height 19
